Goal: Information Seeking & Learning: Learn about a topic

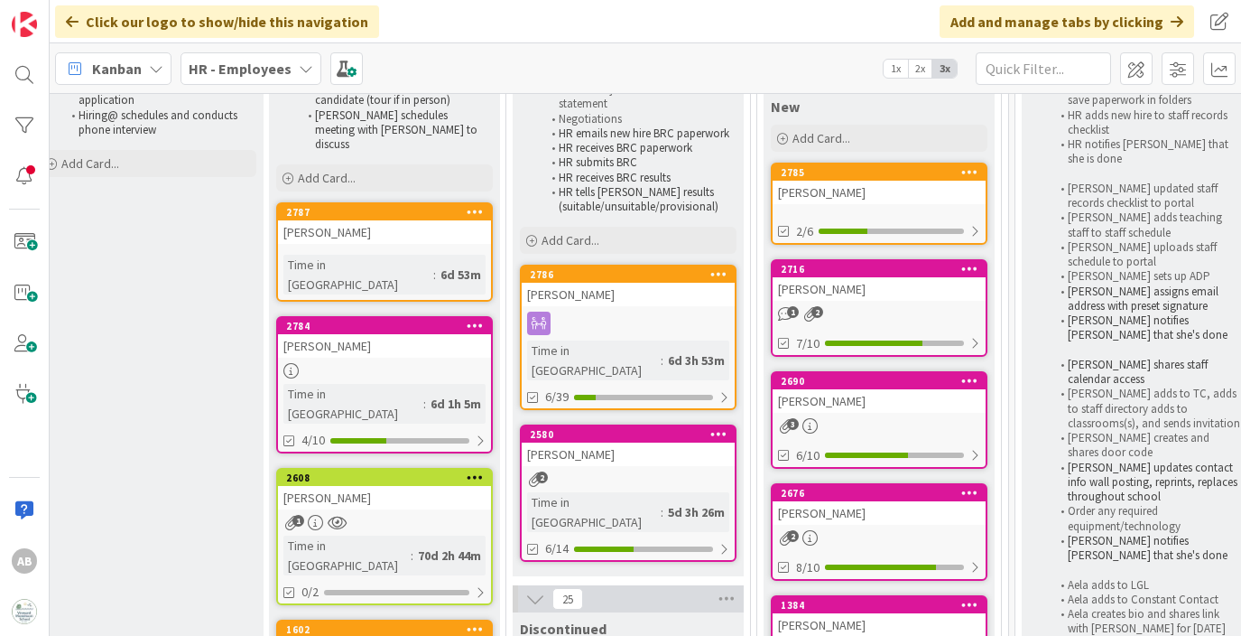
scroll to position [211, 504]
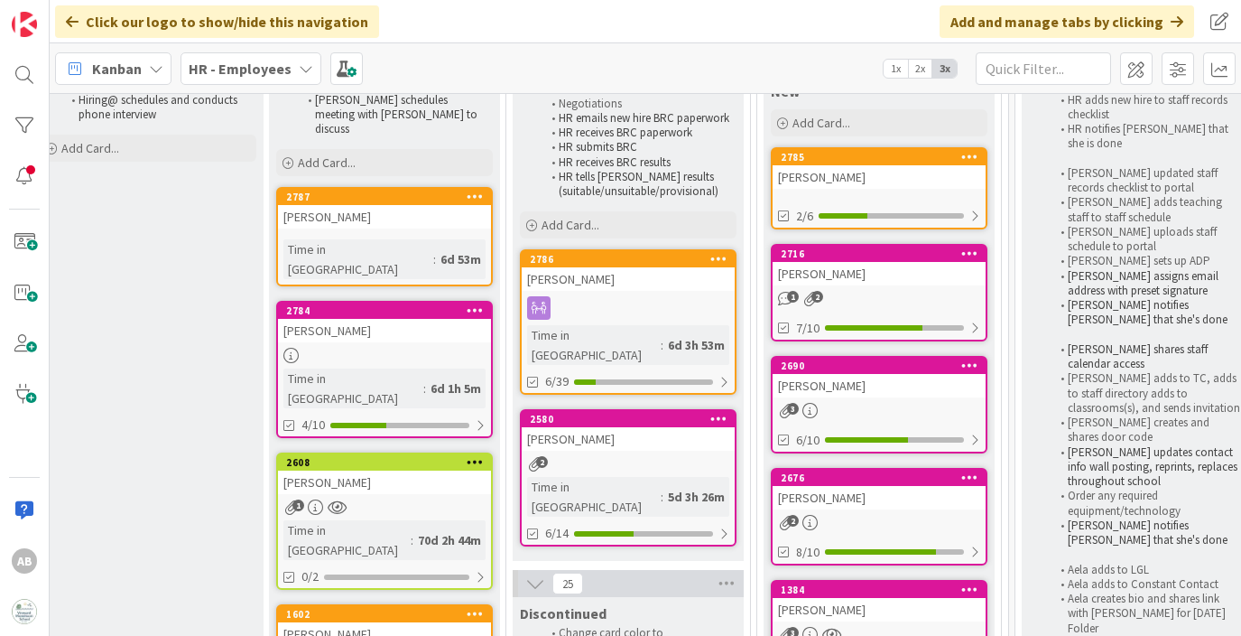
click at [334, 301] on link "2784 [PERSON_NAME] Time in Column : 6d 1h 5m 4/10" at bounding box center [384, 369] width 217 height 137
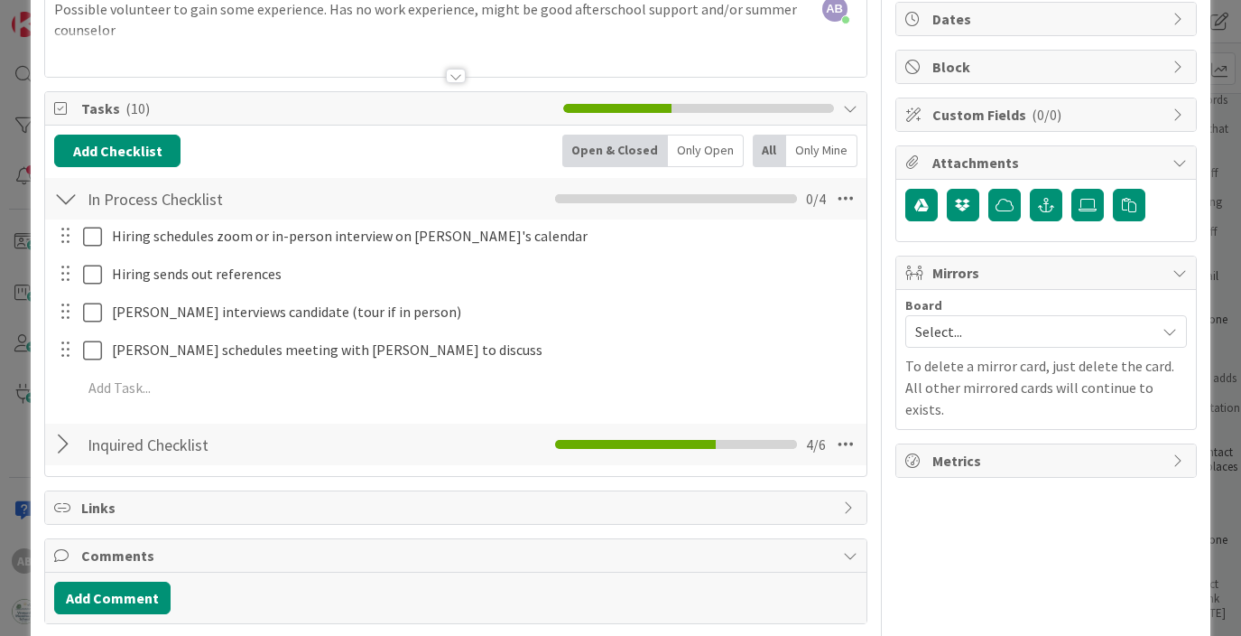
scroll to position [180, 0]
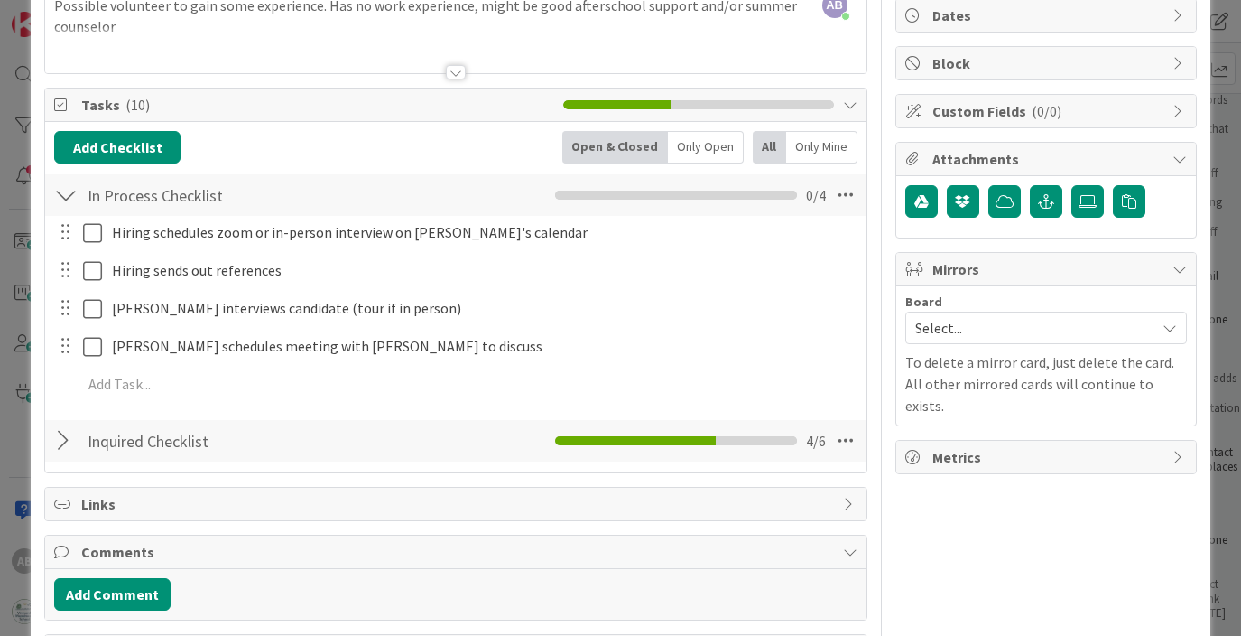
click at [64, 441] on div at bounding box center [65, 440] width 23 height 33
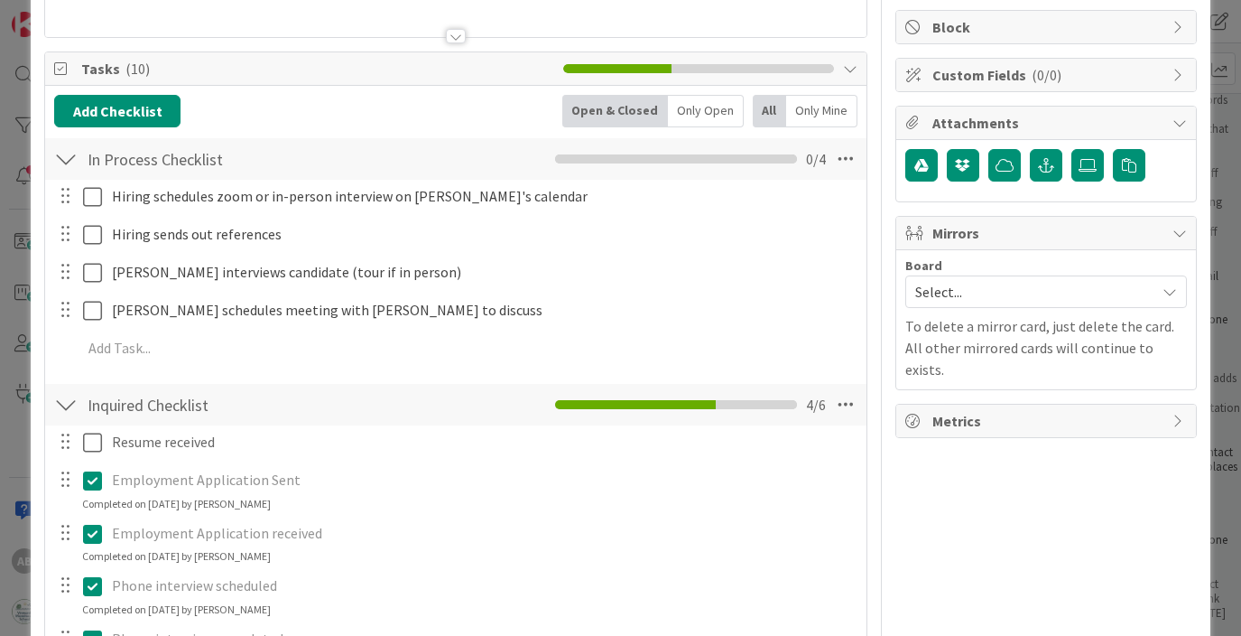
scroll to position [192, 0]
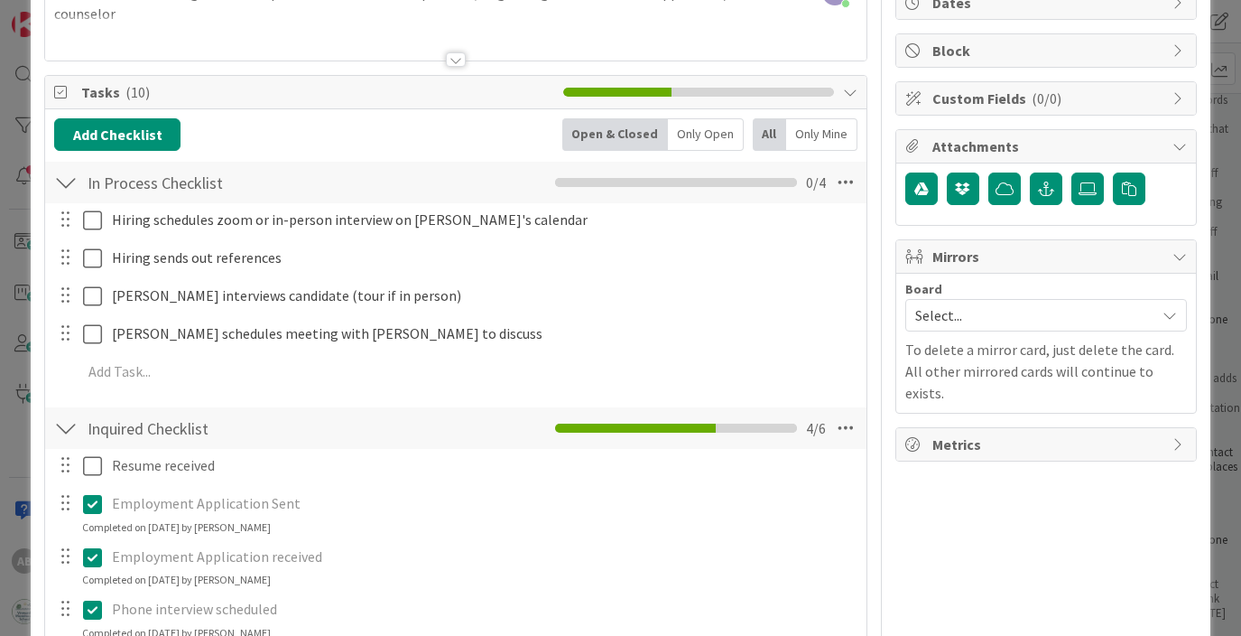
click at [77, 185] on div at bounding box center [65, 182] width 23 height 33
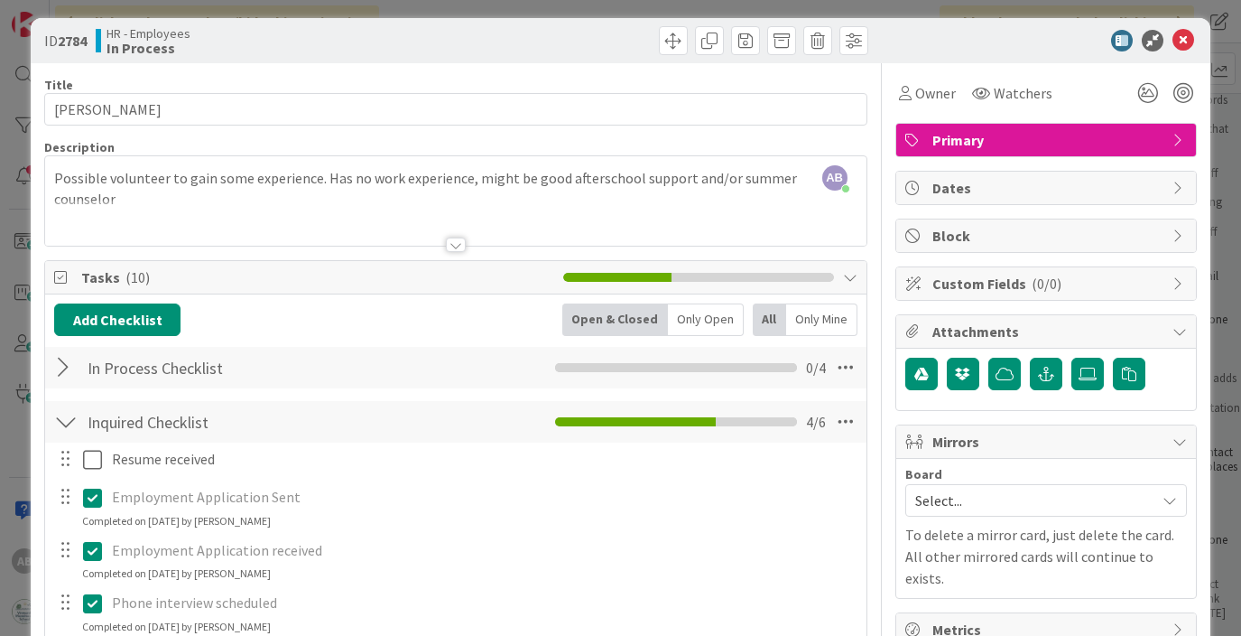
scroll to position [0, 0]
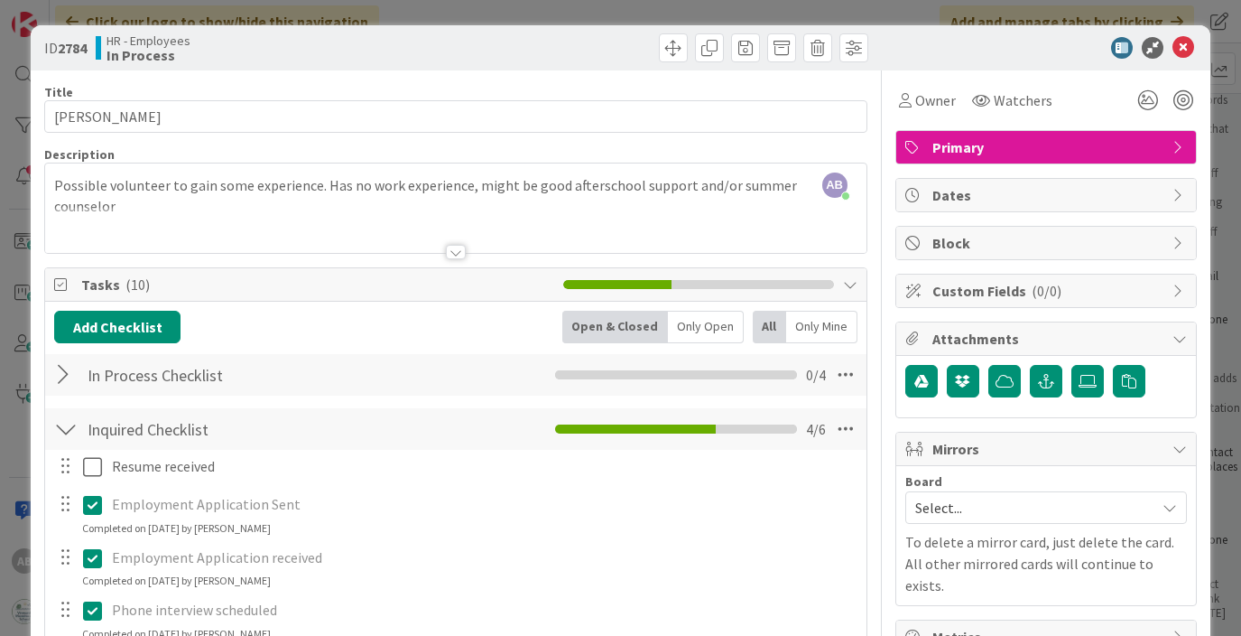
click at [68, 433] on div at bounding box center [65, 429] width 23 height 33
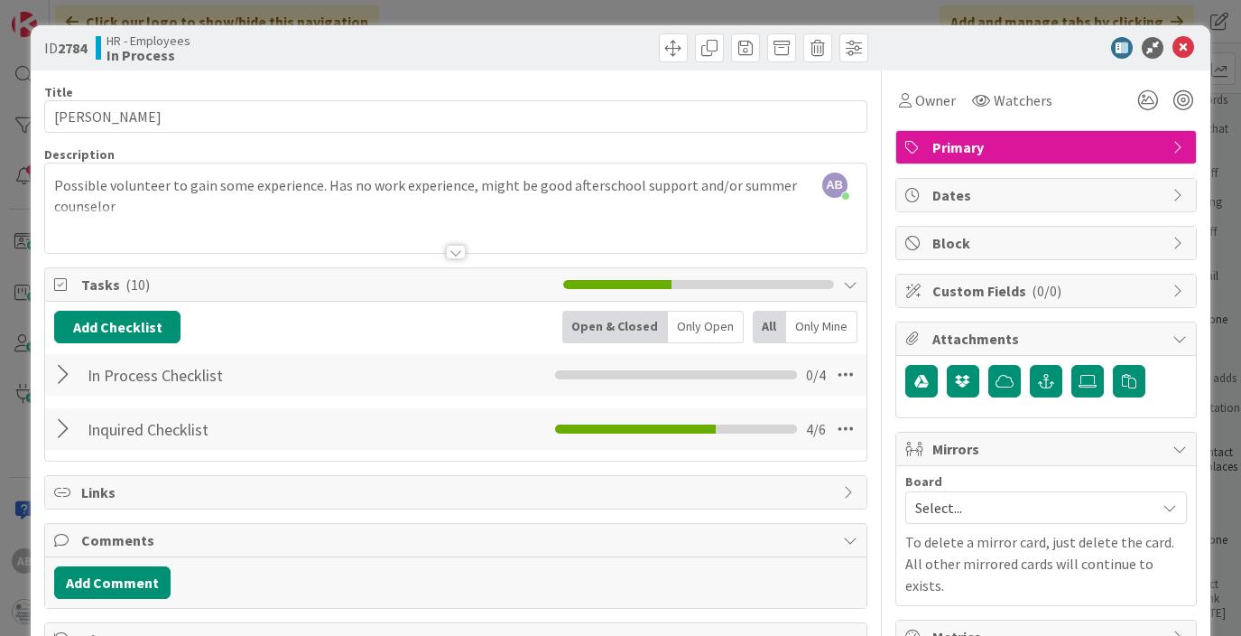
click at [687, 212] on div at bounding box center [455, 230] width 821 height 46
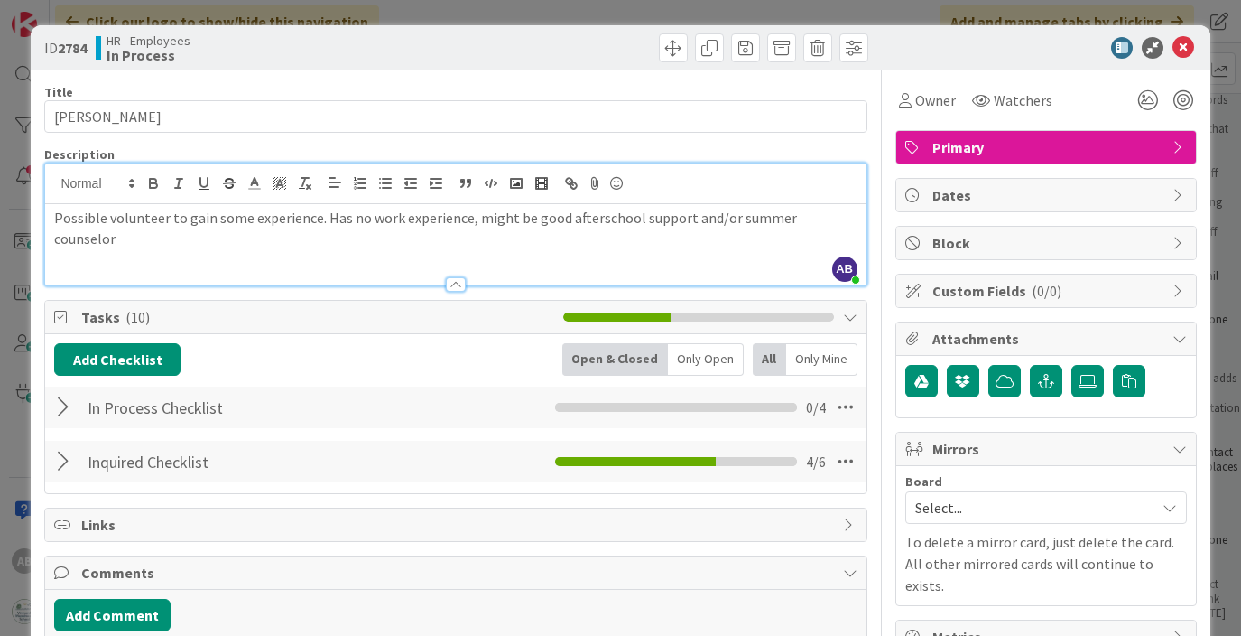
click at [845, 220] on p "Possible volunteer to gain some experience. Has no work experience, might be go…" at bounding box center [455, 228] width 803 height 41
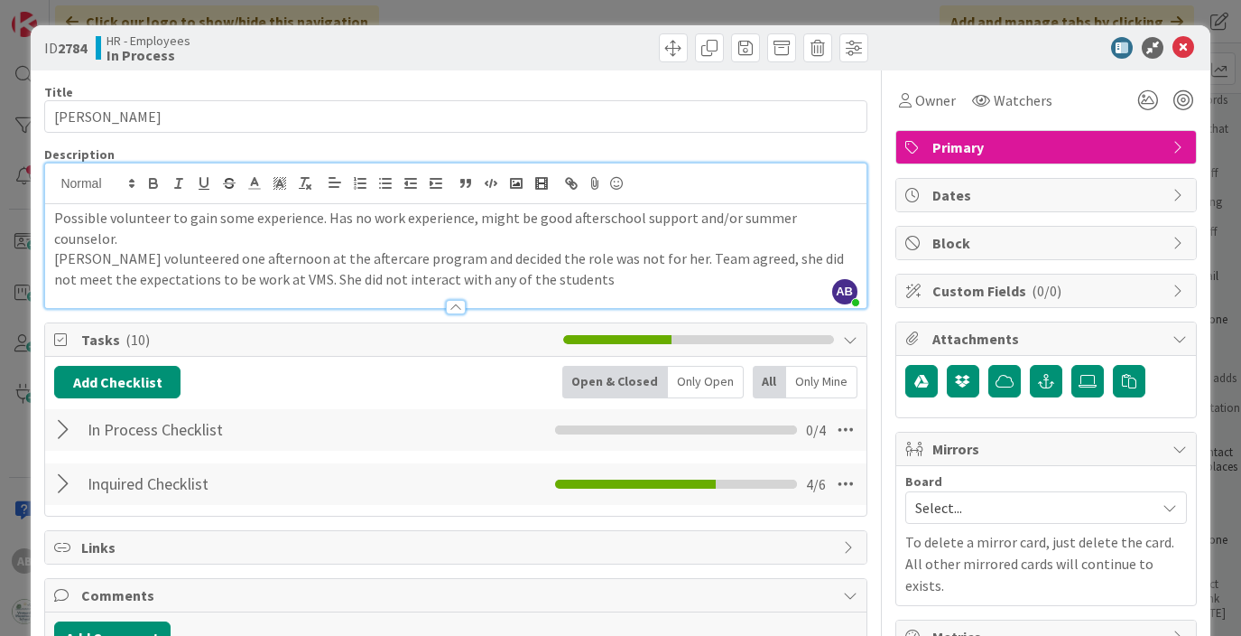
click at [355, 256] on p "[PERSON_NAME] volunteered one afternoon at the aftercare program and decided th…" at bounding box center [455, 268] width 803 height 41
click at [553, 260] on p "[PERSON_NAME] volunteered one afternoon at the aftercare program and decided th…" at bounding box center [455, 268] width 803 height 41
click at [1179, 48] on icon at bounding box center [1184, 48] width 22 height 22
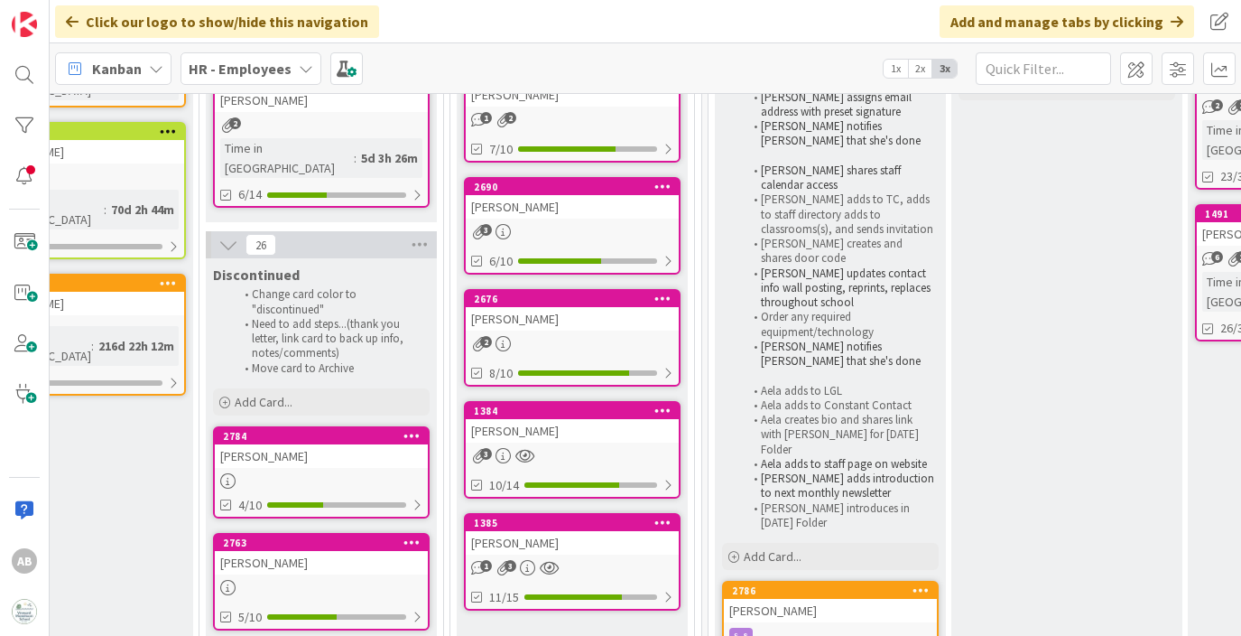
scroll to position [393, 811]
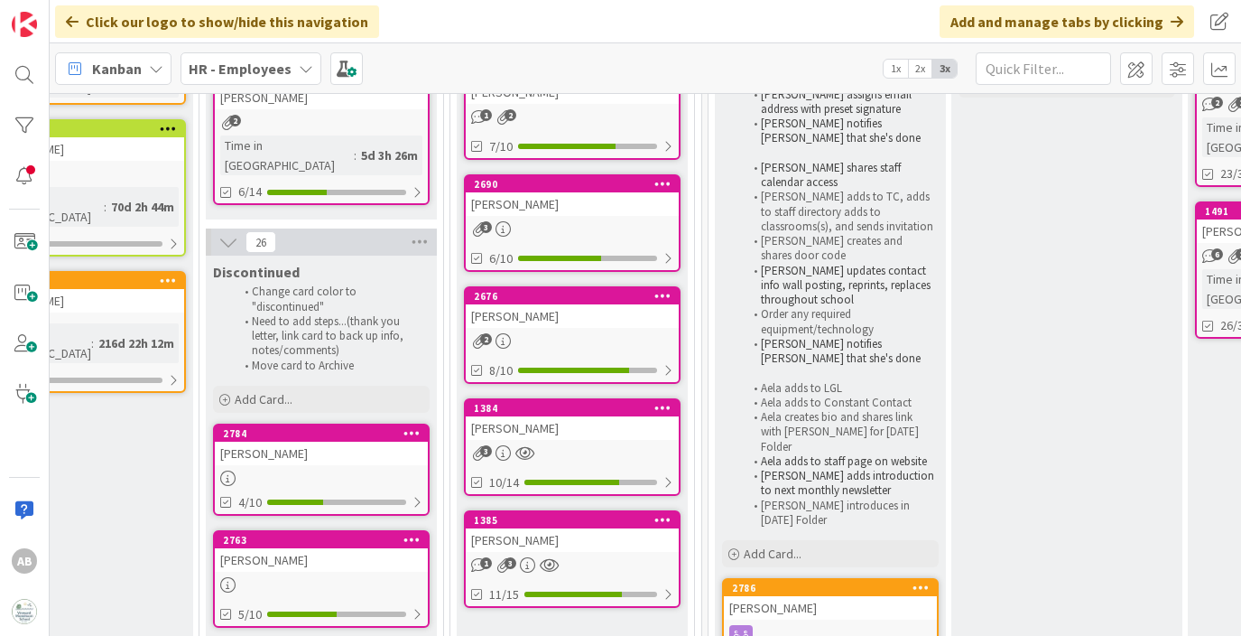
click at [329, 123] on div "2" at bounding box center [321, 122] width 213 height 15
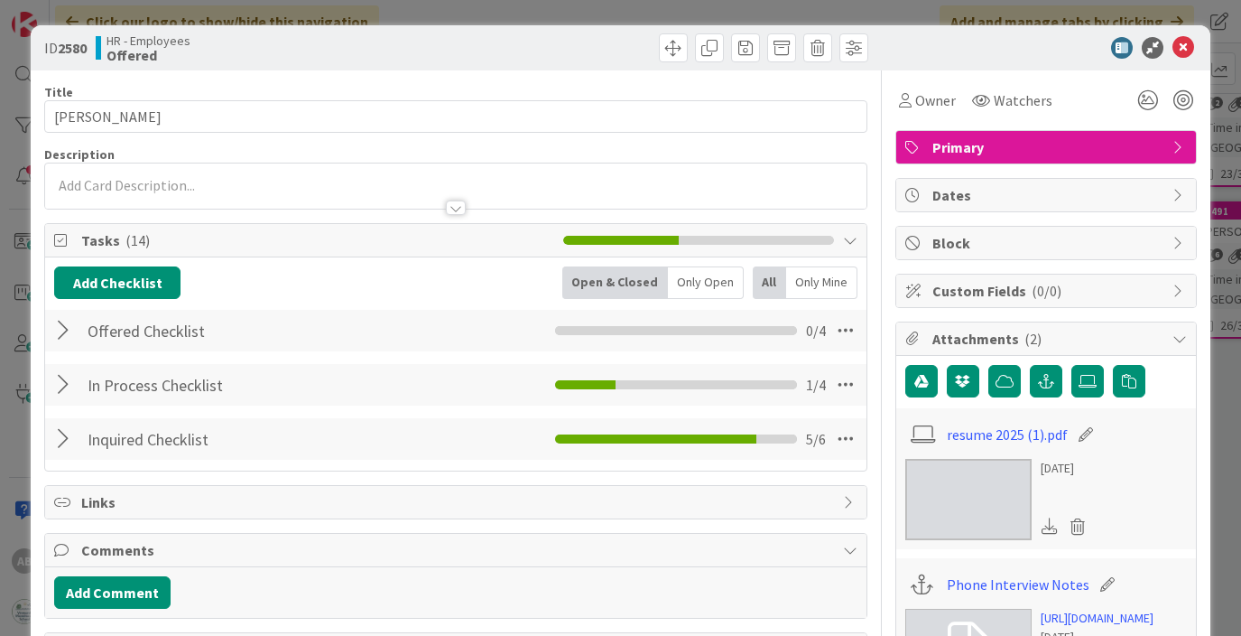
click at [58, 327] on div at bounding box center [65, 330] width 23 height 33
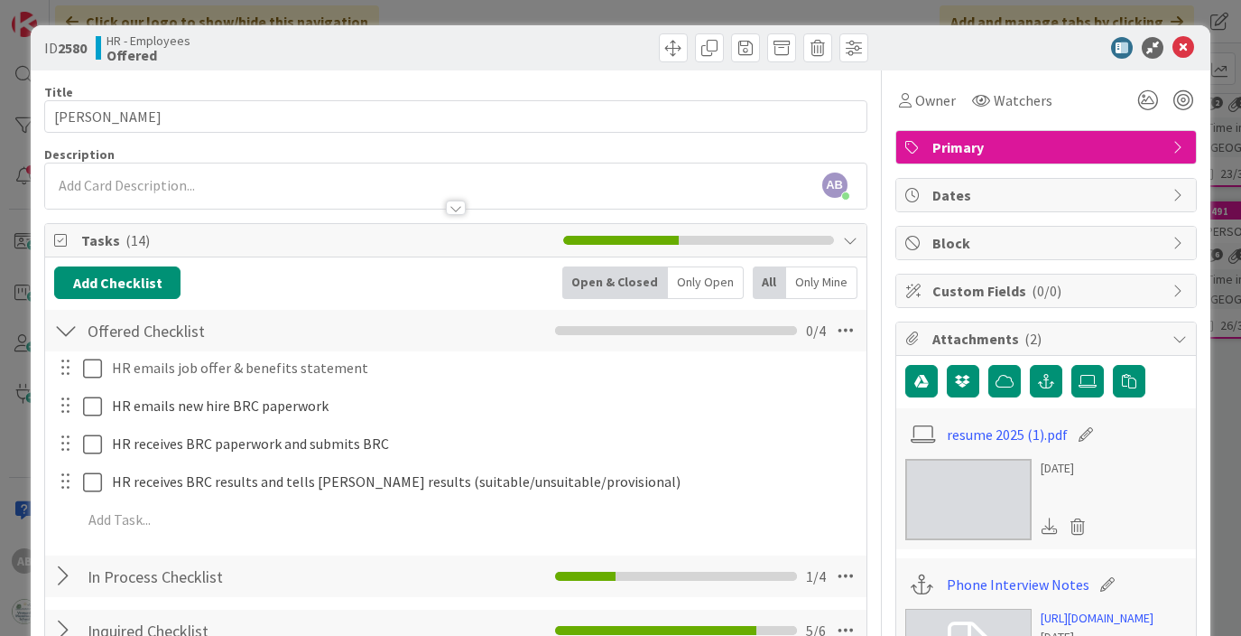
click at [62, 571] on div at bounding box center [65, 576] width 23 height 33
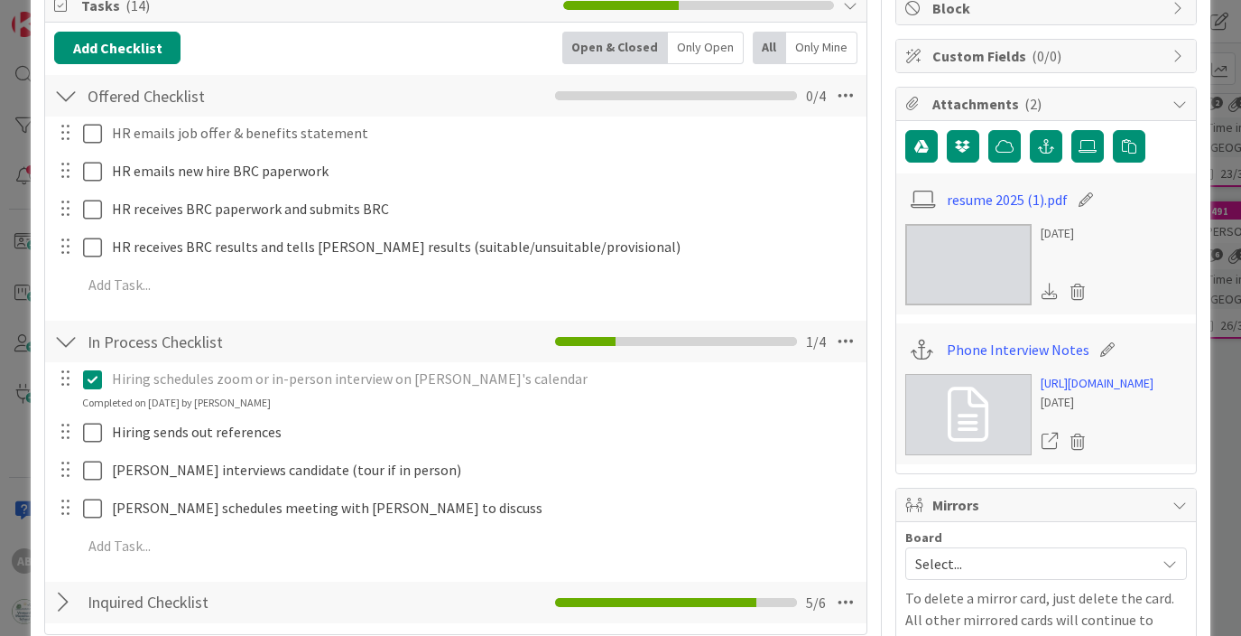
scroll to position [249, 0]
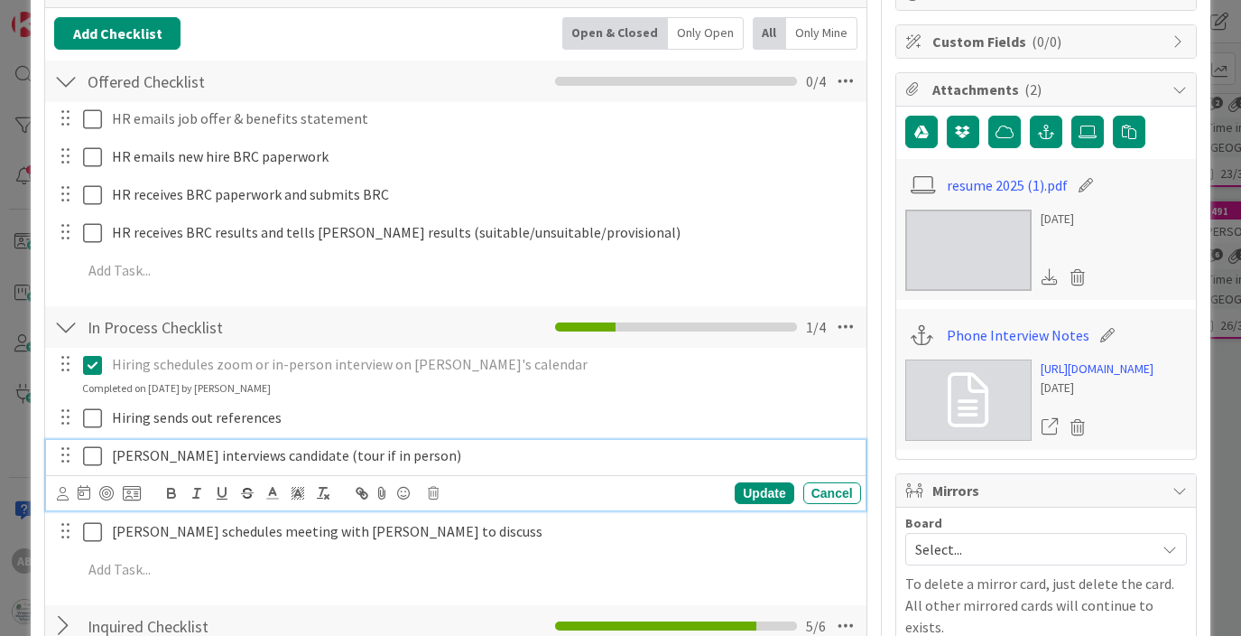
click at [96, 462] on icon at bounding box center [92, 456] width 19 height 22
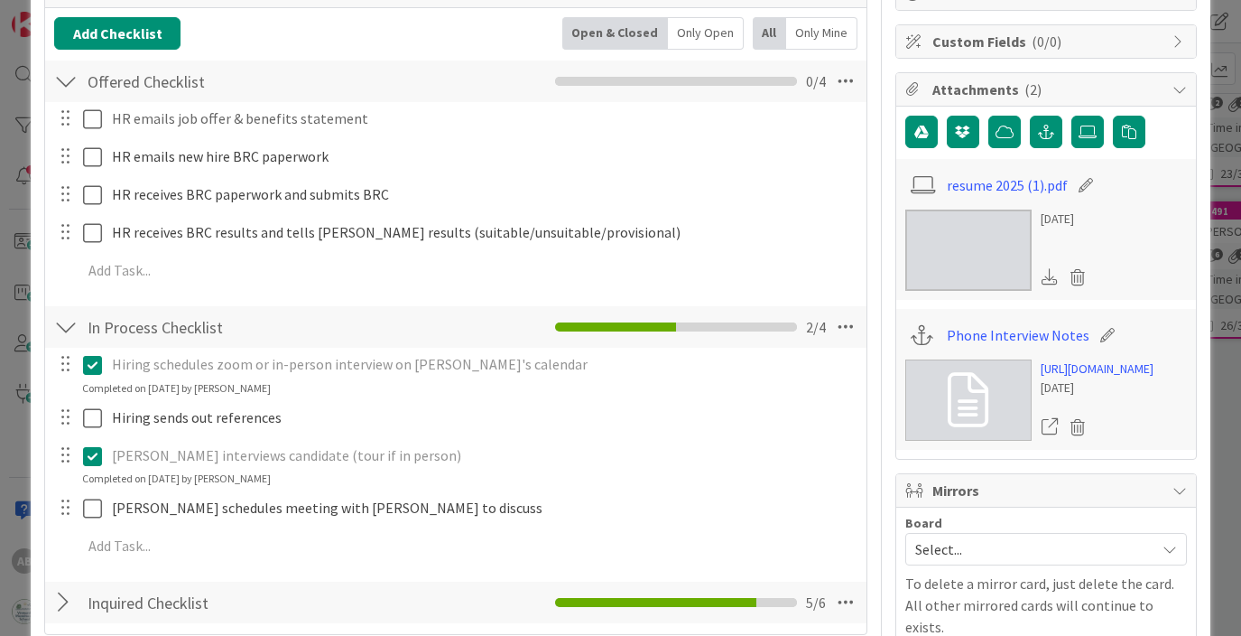
click at [69, 325] on div at bounding box center [65, 327] width 23 height 33
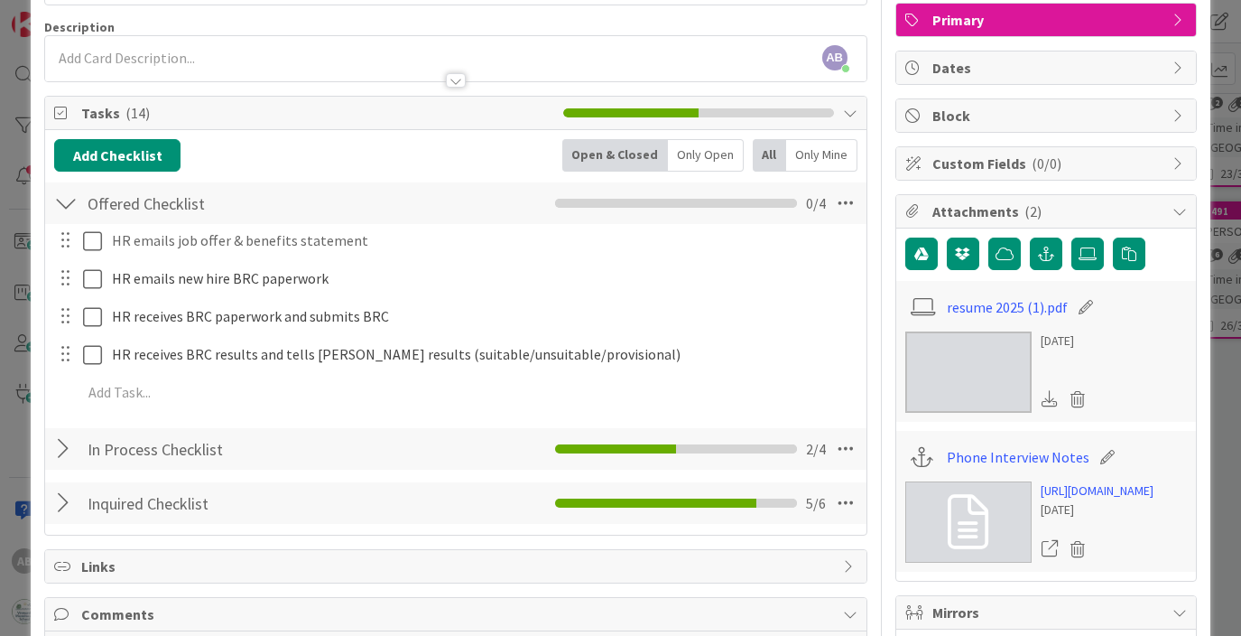
scroll to position [119, 0]
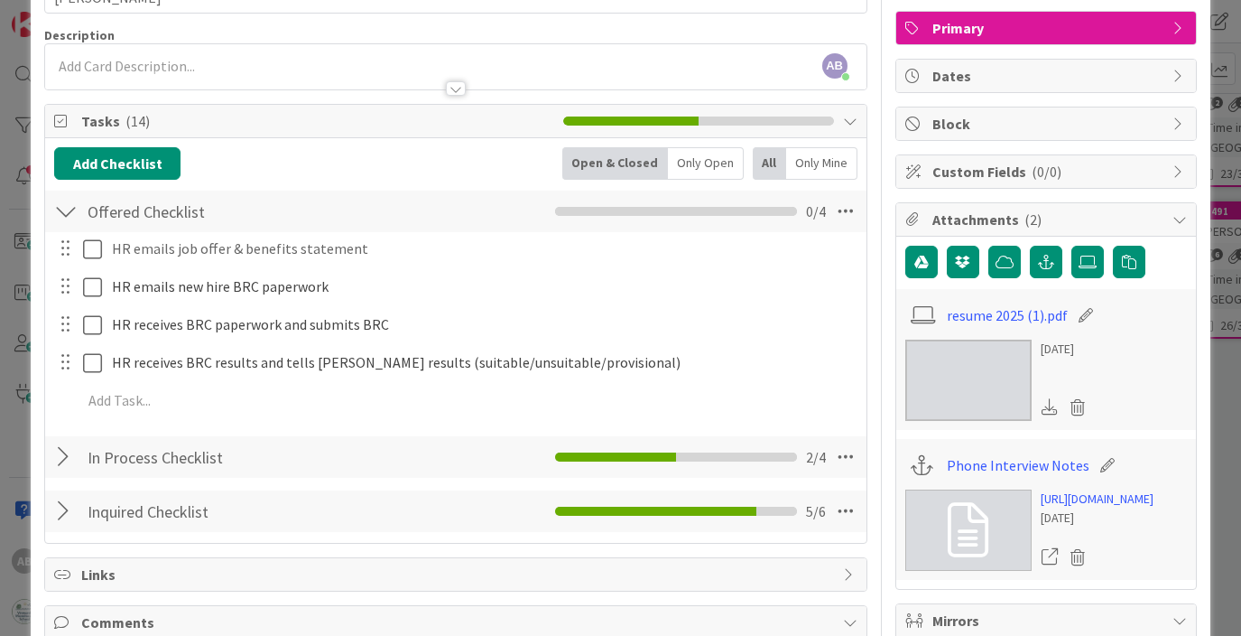
click at [78, 211] on div "Offered Checklist Checklist Name 17 / 64 Offered Checklist 0 / 4" at bounding box center [455, 211] width 821 height 42
click at [62, 211] on div at bounding box center [65, 211] width 23 height 33
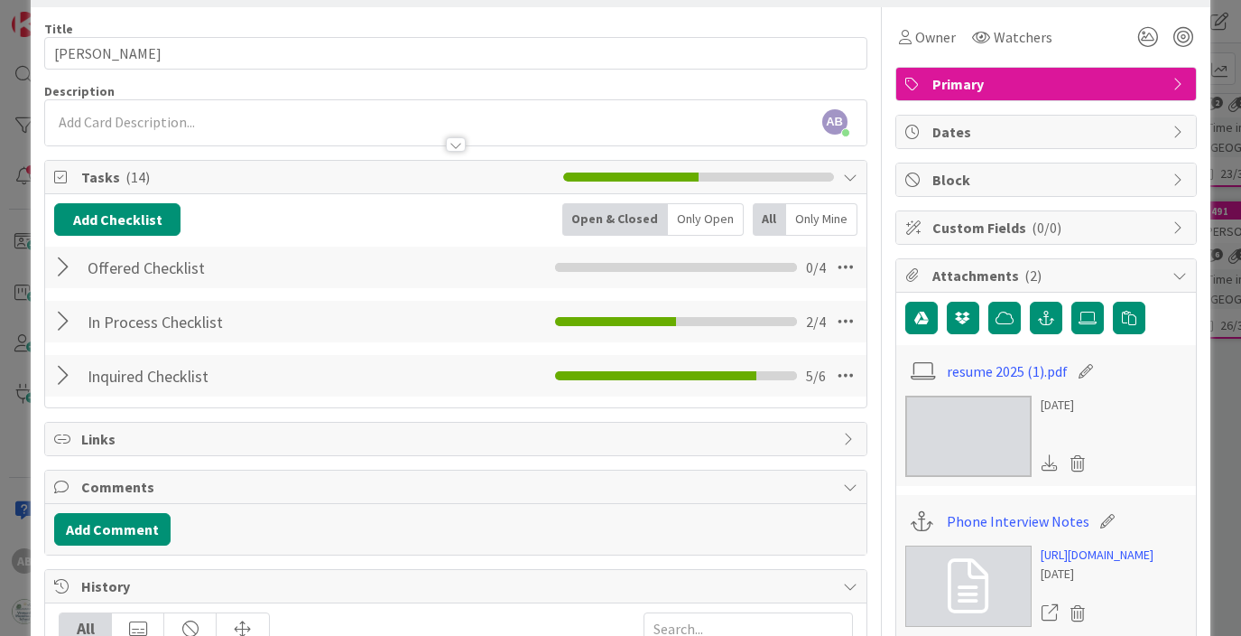
scroll to position [0, 0]
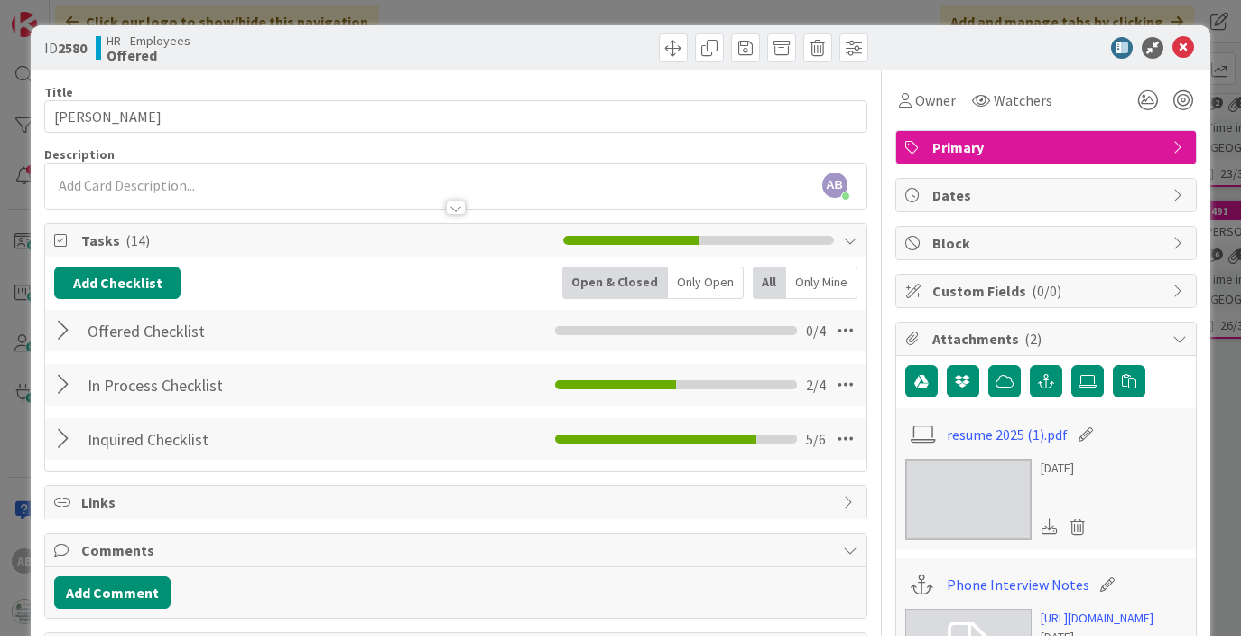
click at [125, 195] on div at bounding box center [455, 199] width 821 height 19
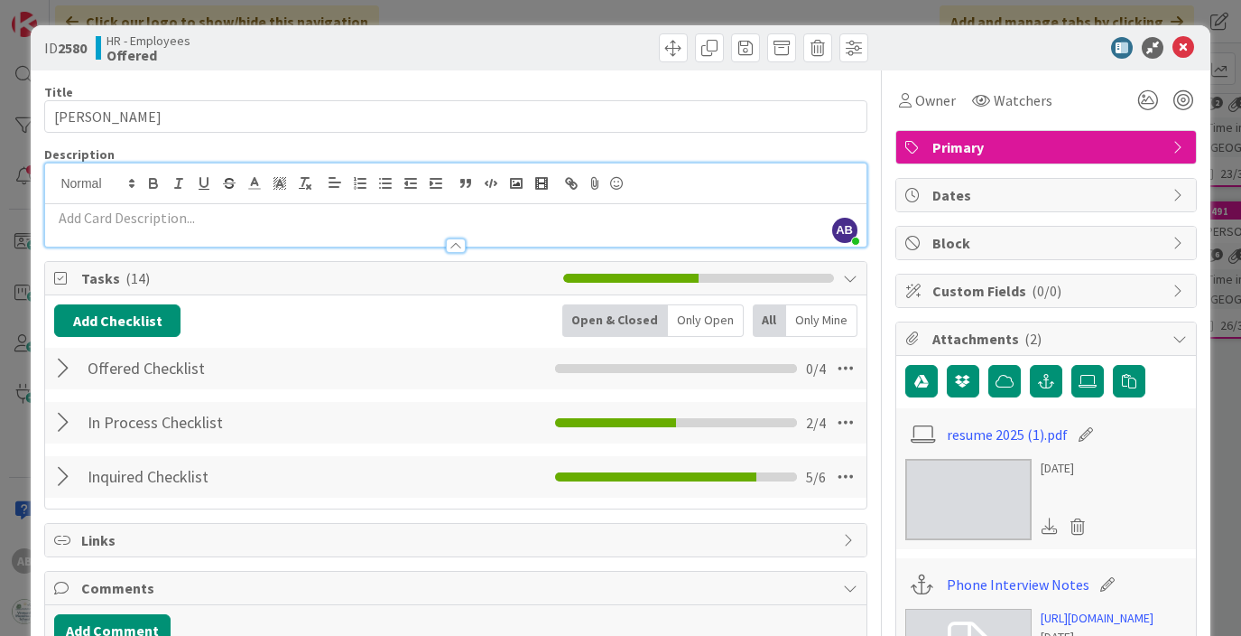
click at [90, 219] on p at bounding box center [455, 218] width 803 height 21
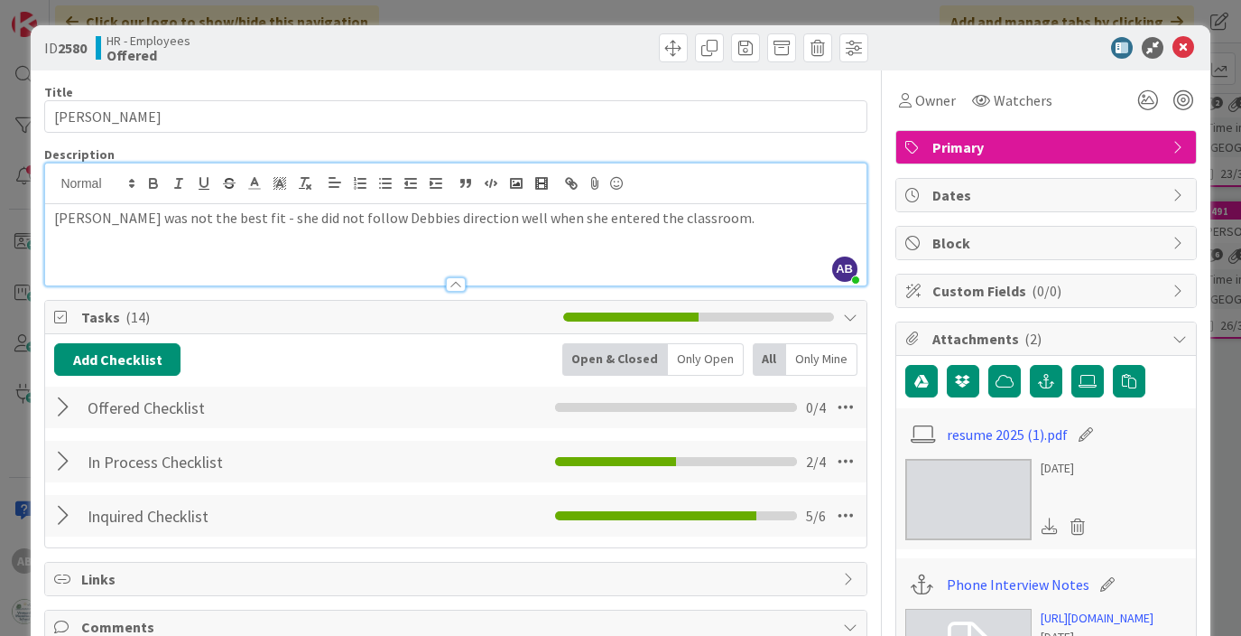
scroll to position [3, 0]
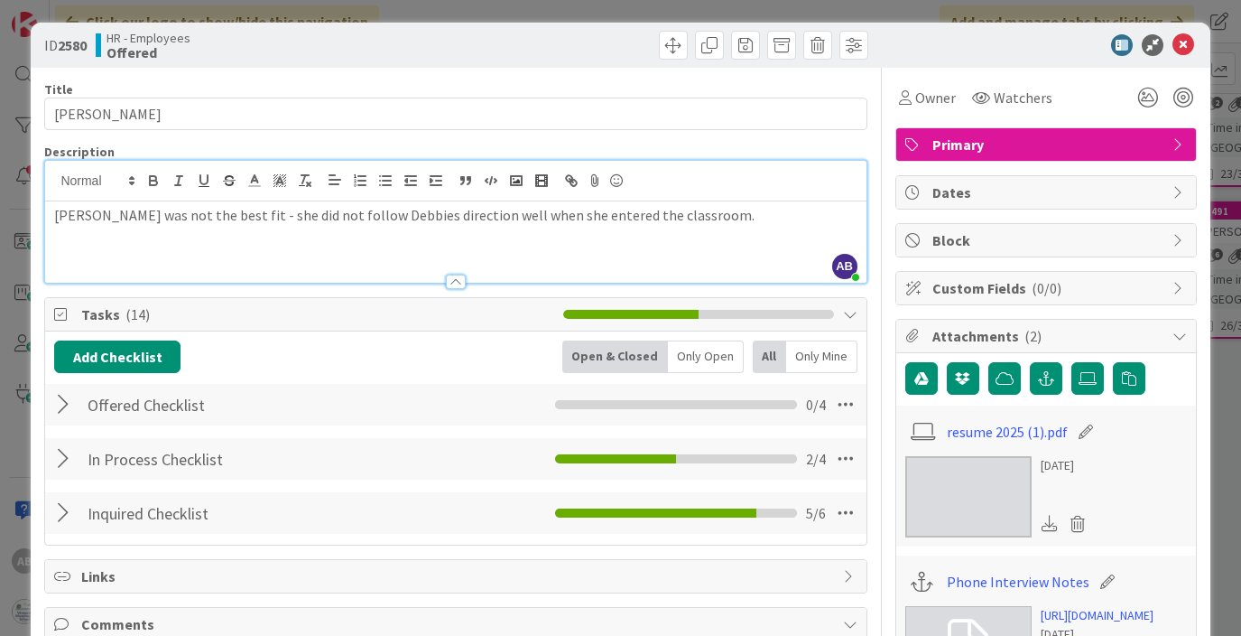
click at [432, 218] on p "[PERSON_NAME] was not the best fit - she did not follow Debbies direction well …" at bounding box center [455, 215] width 803 height 21
click at [616, 217] on p "[PERSON_NAME] was not the best fit - she did not follow [PERSON_NAME] direction…" at bounding box center [455, 215] width 803 height 21
click at [1187, 42] on icon at bounding box center [1184, 45] width 22 height 22
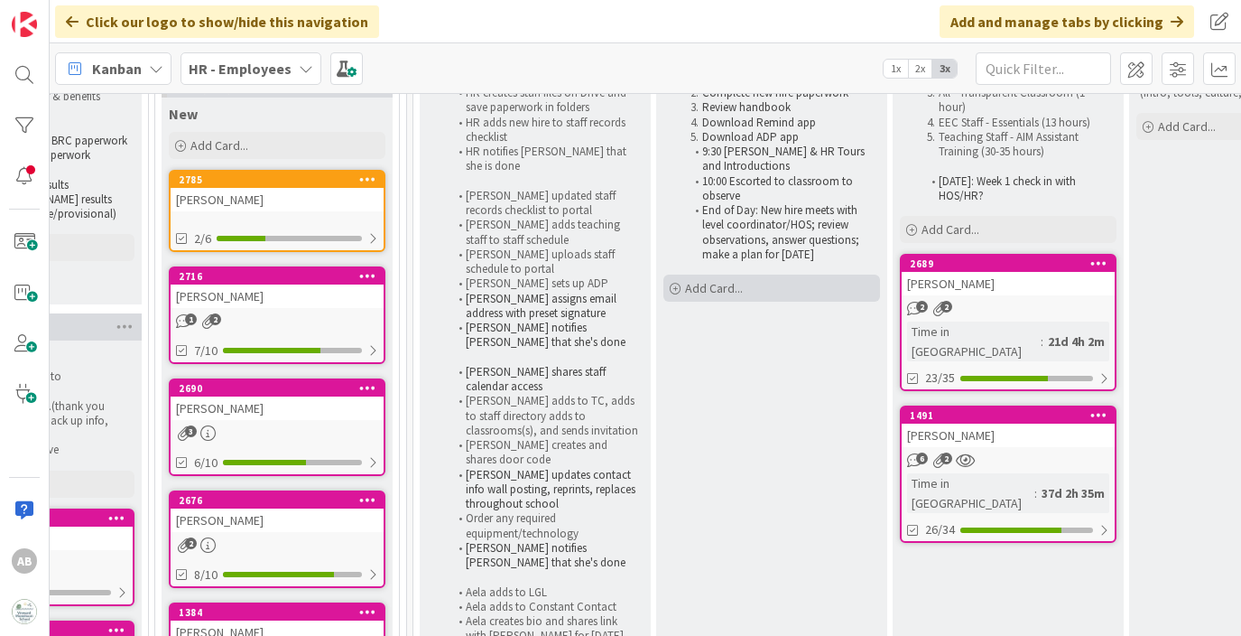
scroll to position [181, 1106]
